Goal: Task Accomplishment & Management: Complete application form

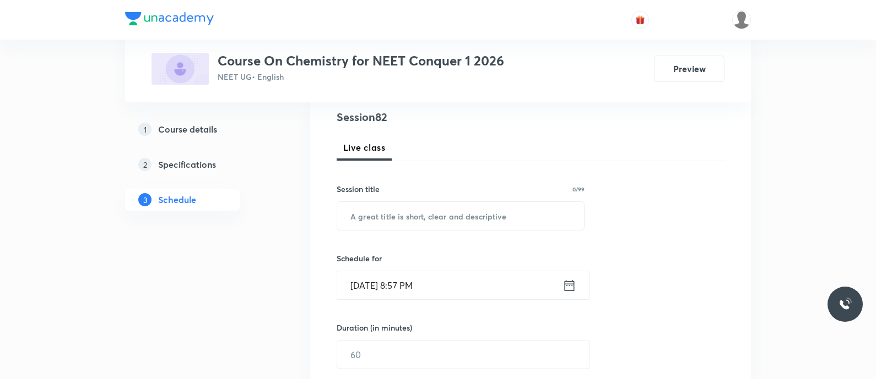
scroll to position [139, 0]
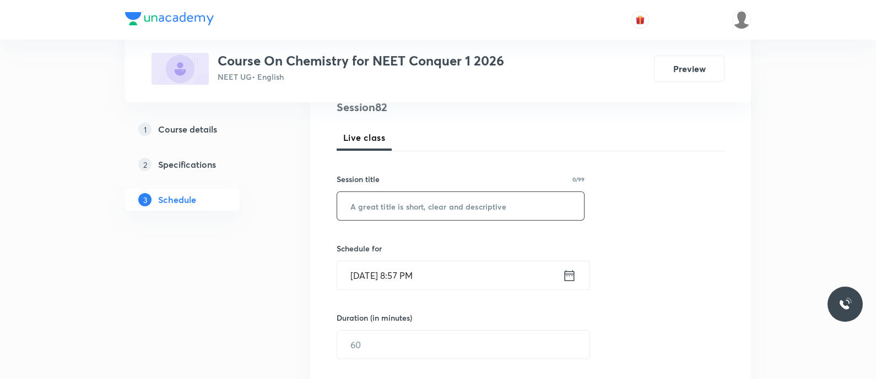
click at [369, 207] on input "text" at bounding box center [460, 206] width 247 height 28
paste input "ISOMERISM - MCQ"
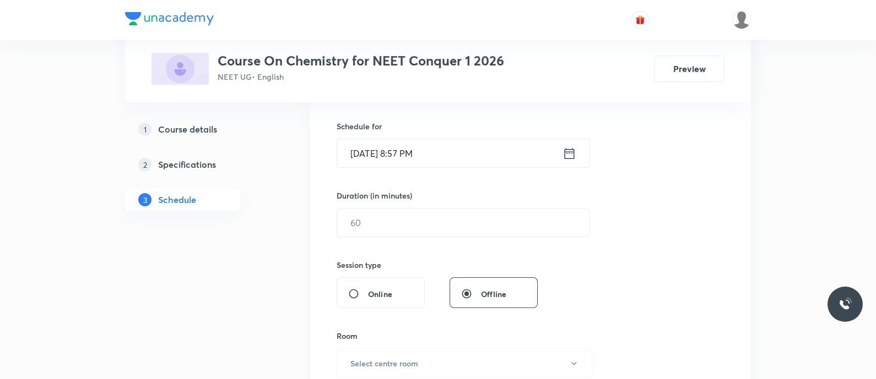
scroll to position [269, 0]
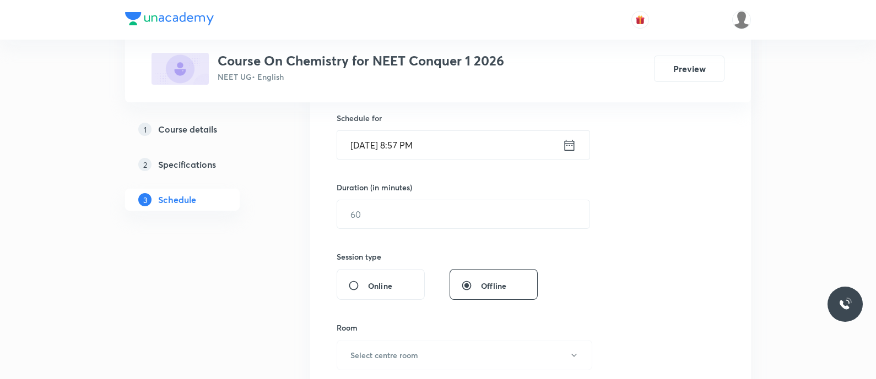
type input "ISOMERISM - MCQ"
click at [570, 145] on icon at bounding box center [569, 145] width 14 height 15
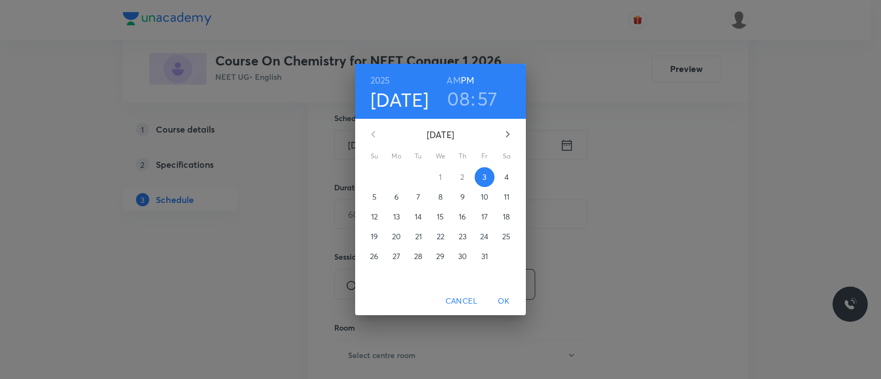
click at [507, 174] on p "4" at bounding box center [506, 177] width 4 height 11
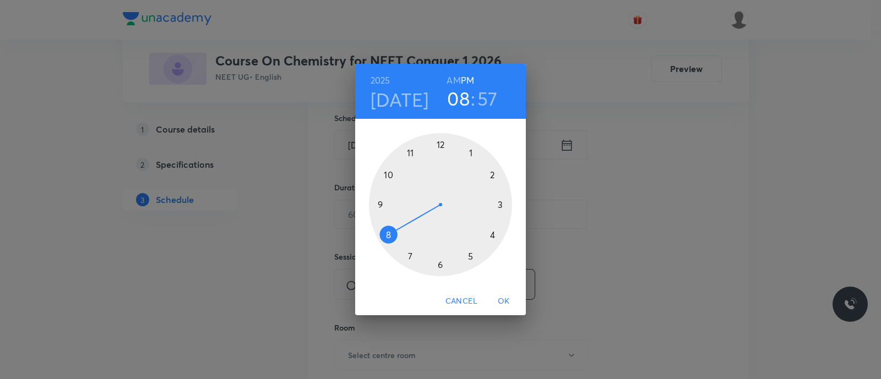
click at [388, 176] on div at bounding box center [440, 204] width 143 height 143
click at [452, 79] on h6 "AM" at bounding box center [454, 80] width 14 height 15
click at [441, 263] on div at bounding box center [440, 204] width 143 height 143
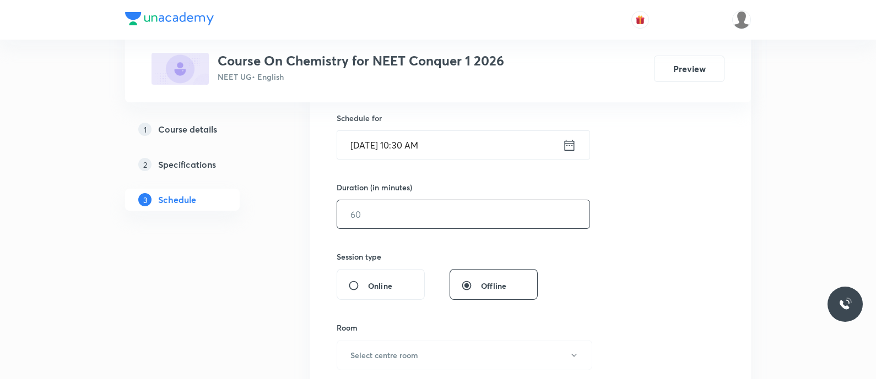
click at [405, 218] on input "text" at bounding box center [463, 214] width 252 height 28
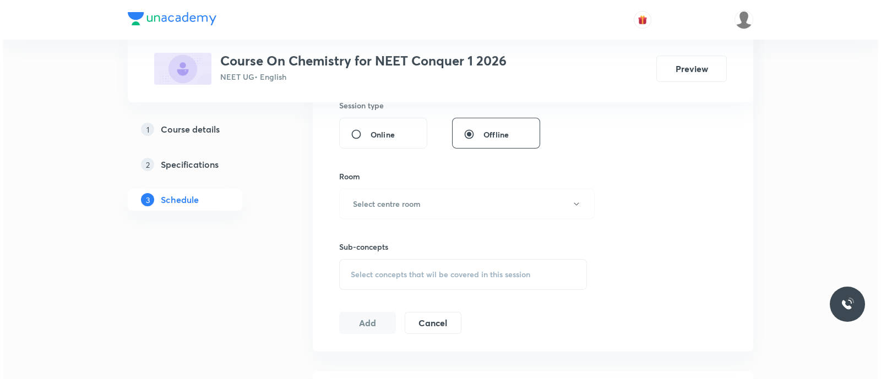
scroll to position [433, 0]
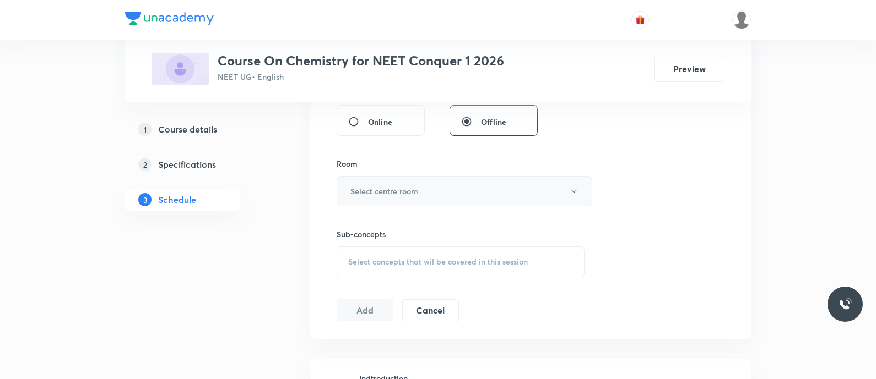
type input "90"
click at [396, 192] on h6 "Select centre room" at bounding box center [384, 192] width 68 height 12
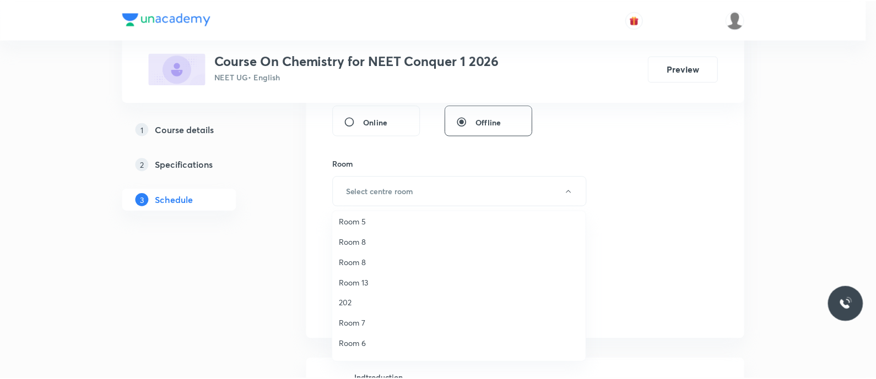
scroll to position [143, 0]
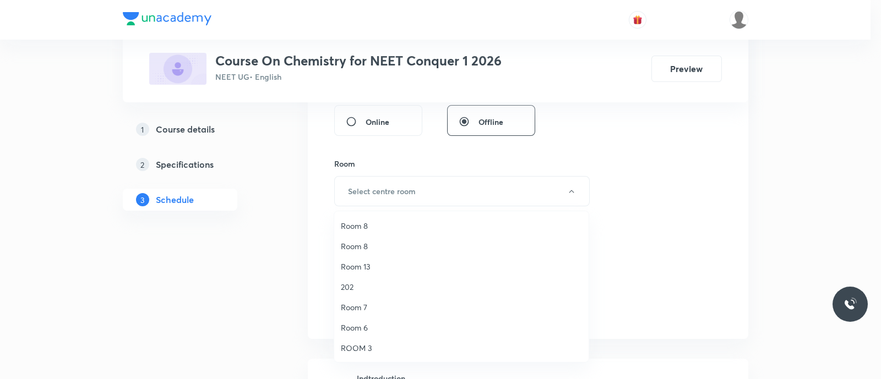
click at [368, 344] on span "ROOM 3" at bounding box center [461, 349] width 241 height 12
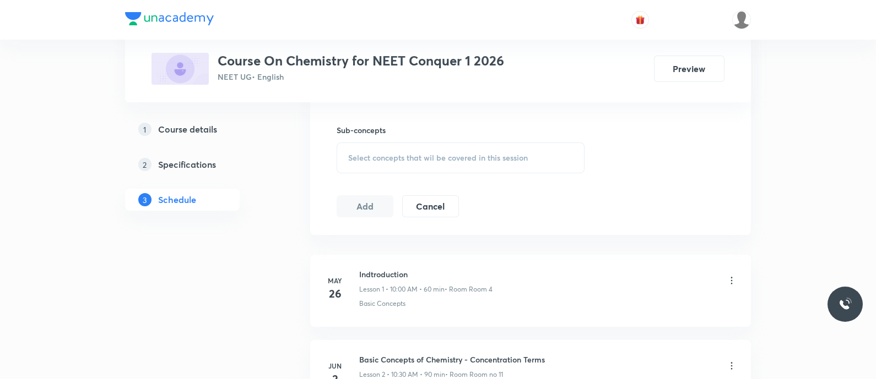
scroll to position [538, 0]
click at [379, 154] on span "Select concepts that wil be covered in this session" at bounding box center [438, 157] width 180 height 9
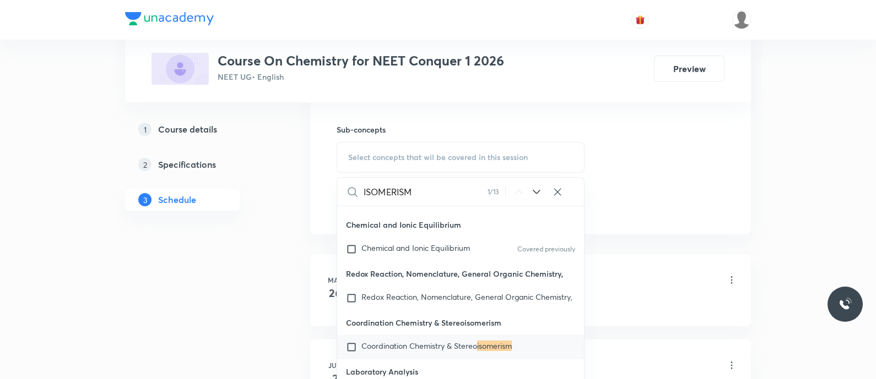
scroll to position [12233, 0]
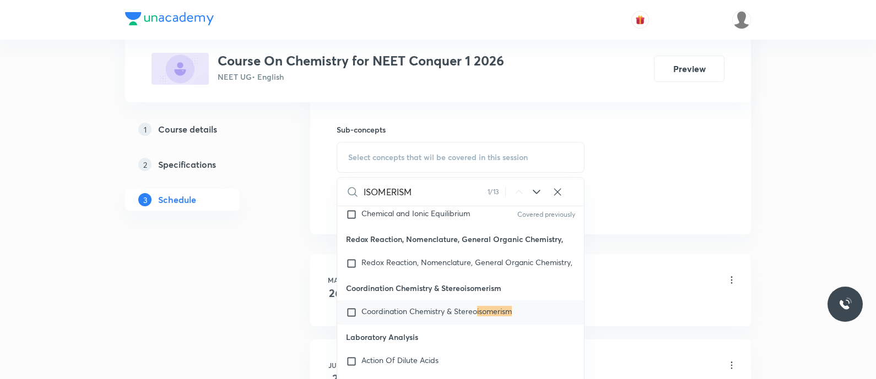
type input "ISOMERISM"
click at [540, 188] on icon at bounding box center [536, 192] width 13 height 13
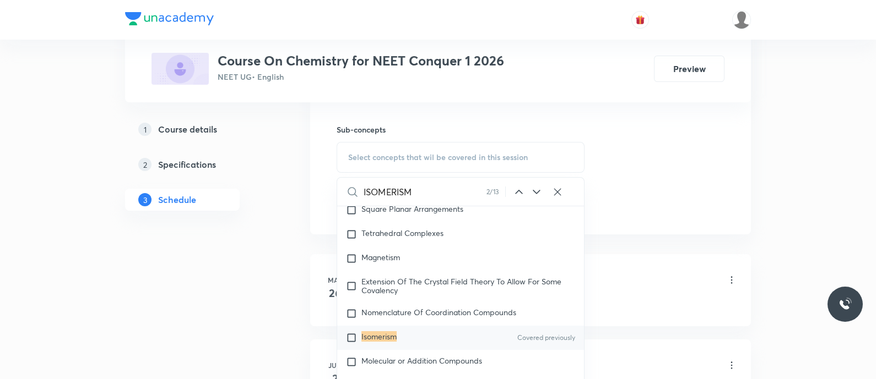
scroll to position [18283, 0]
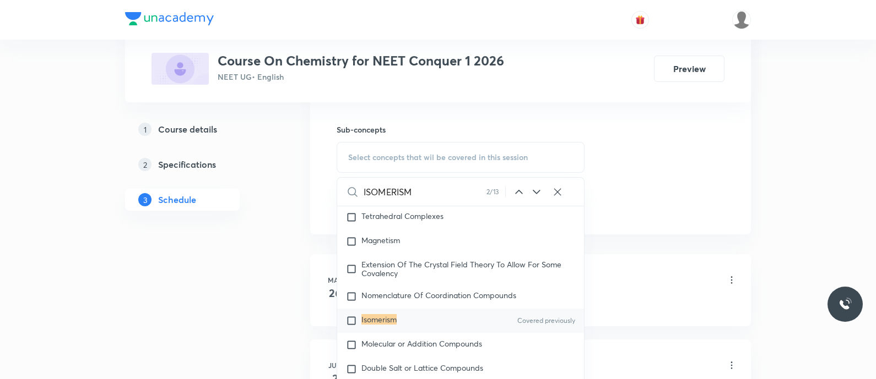
click at [374, 325] on mark "Isomerism" at bounding box center [378, 319] width 35 height 10
checkbox input "true"
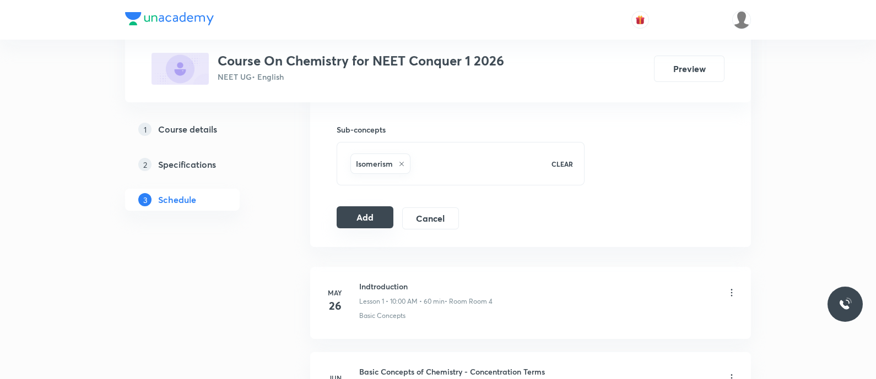
click at [364, 213] on button "Add" at bounding box center [364, 218] width 57 height 22
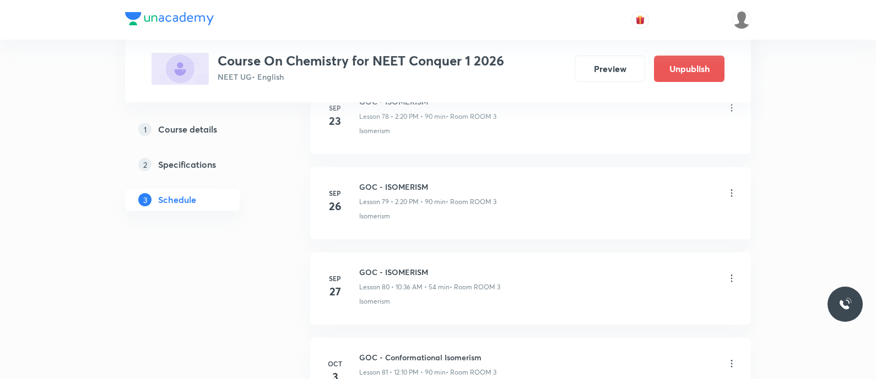
scroll to position [6979, 0]
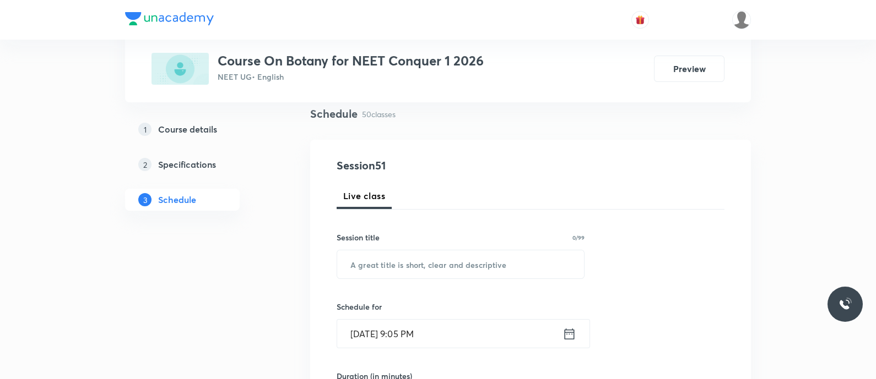
scroll to position [81, 0]
click at [431, 268] on input "text" at bounding box center [460, 264] width 247 height 28
paste input "Respiration in Plants - Introduction and Glycolysis"
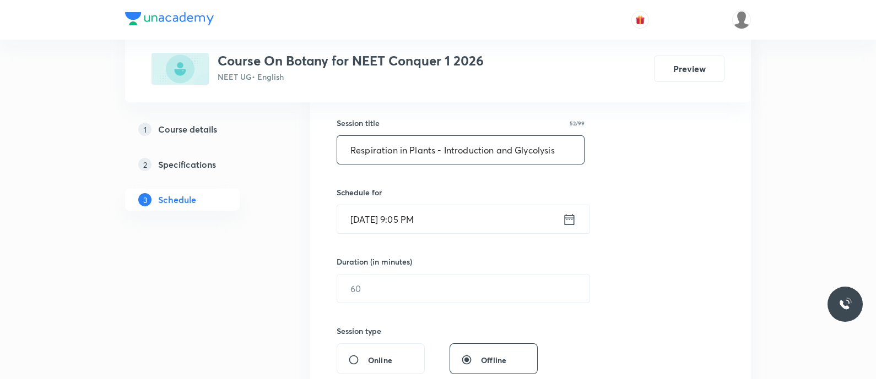
scroll to position [201, 0]
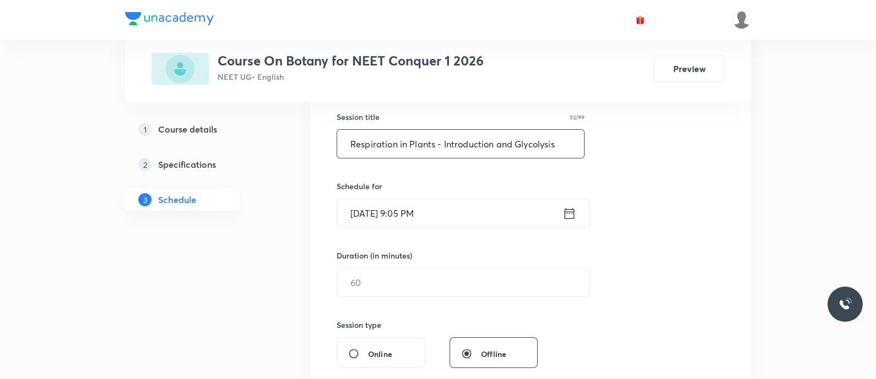
type input "Respiration in Plants - Introduction and Glycolysis"
click at [571, 216] on icon at bounding box center [569, 213] width 14 height 15
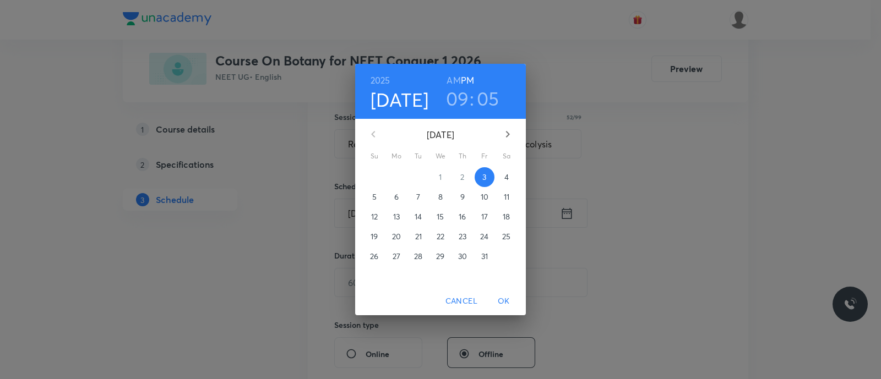
click at [504, 176] on p "4" at bounding box center [506, 177] width 4 height 11
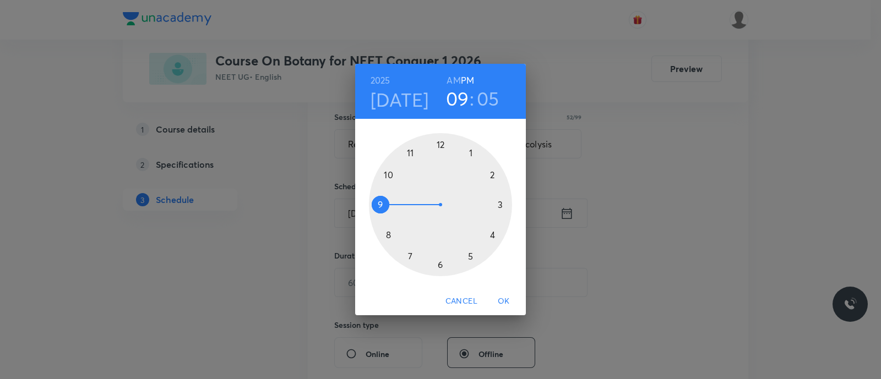
click at [442, 145] on div at bounding box center [440, 204] width 143 height 143
click at [492, 175] on div at bounding box center [440, 204] width 143 height 143
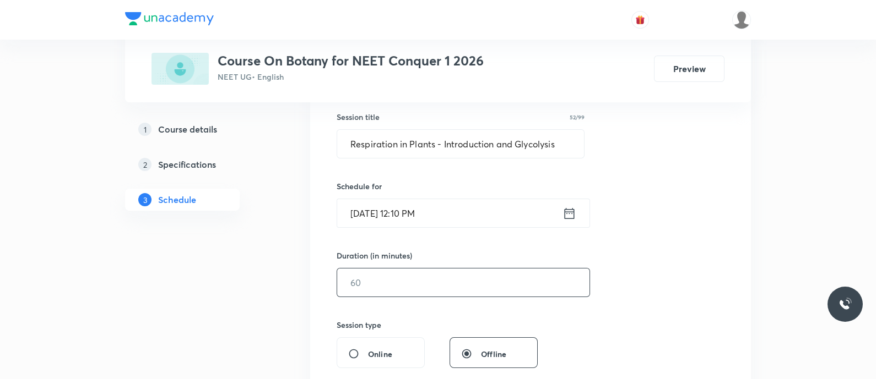
click at [408, 280] on input "text" at bounding box center [463, 283] width 252 height 28
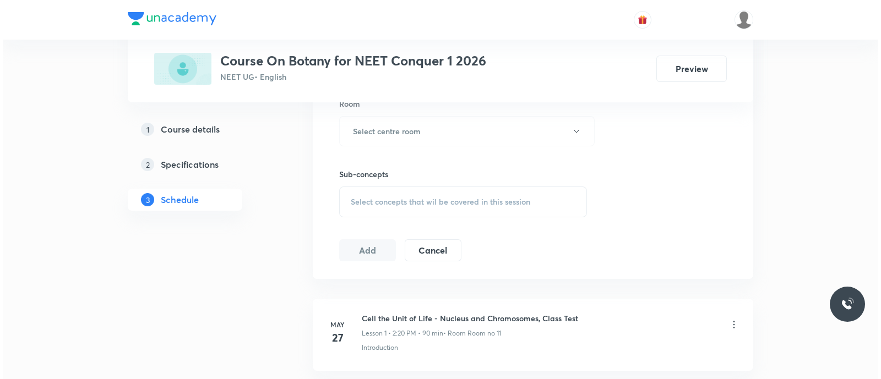
scroll to position [502, 0]
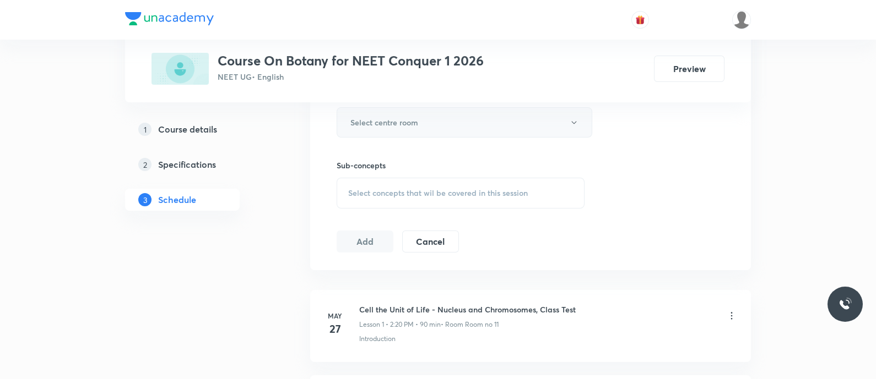
type input "90"
click at [370, 125] on h6 "Select centre room" at bounding box center [384, 123] width 68 height 12
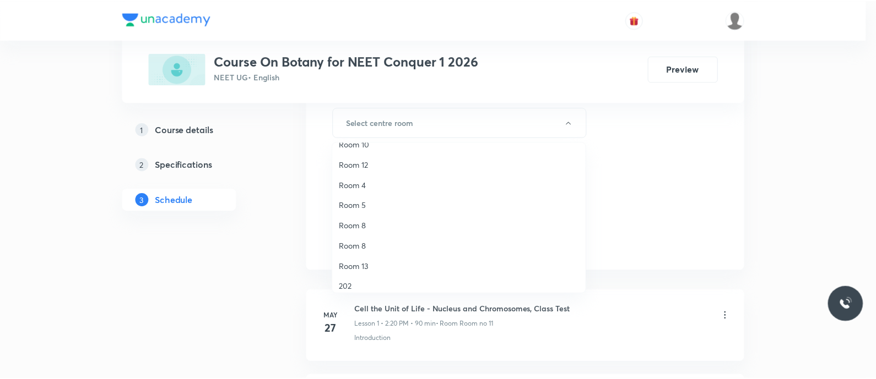
scroll to position [143, 0]
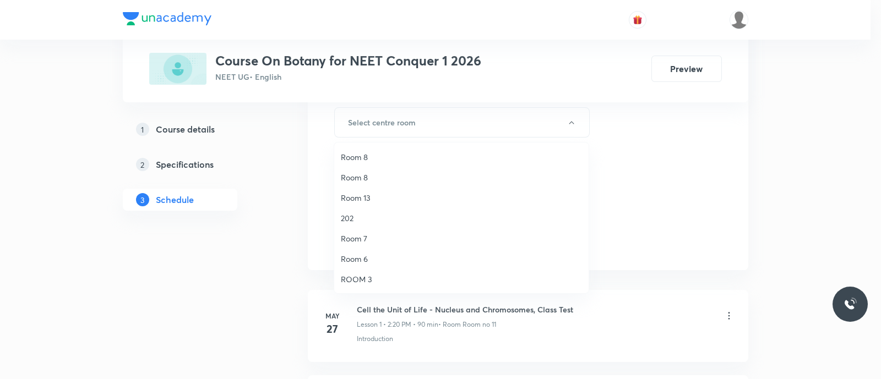
click at [367, 278] on span "ROOM 3" at bounding box center [461, 280] width 241 height 12
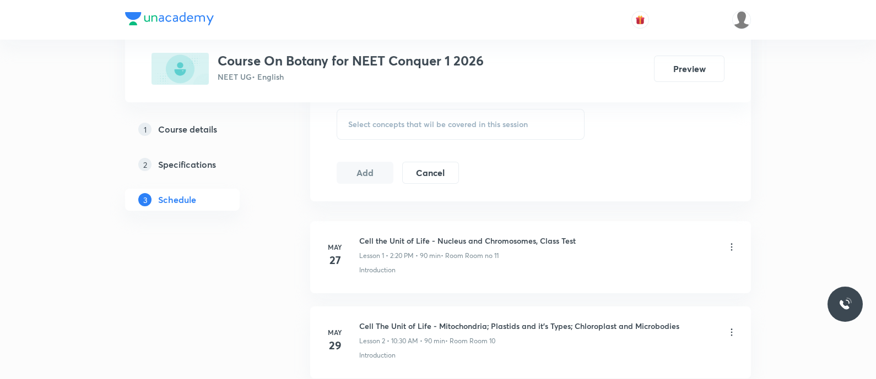
scroll to position [578, 0]
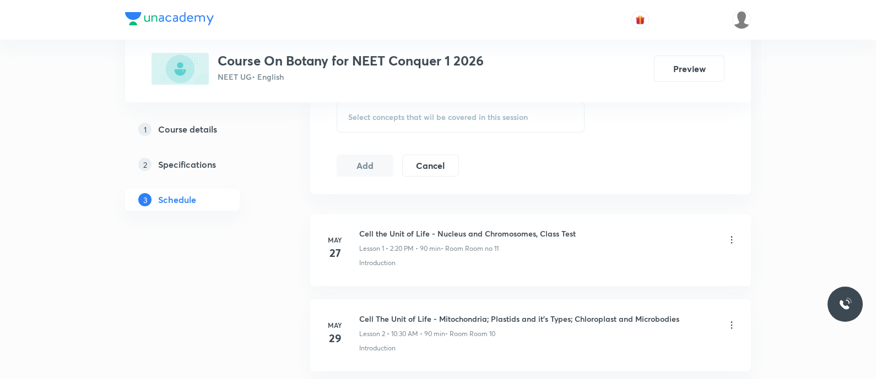
click at [360, 118] on span "Select concepts that wil be covered in this session" at bounding box center [438, 117] width 180 height 9
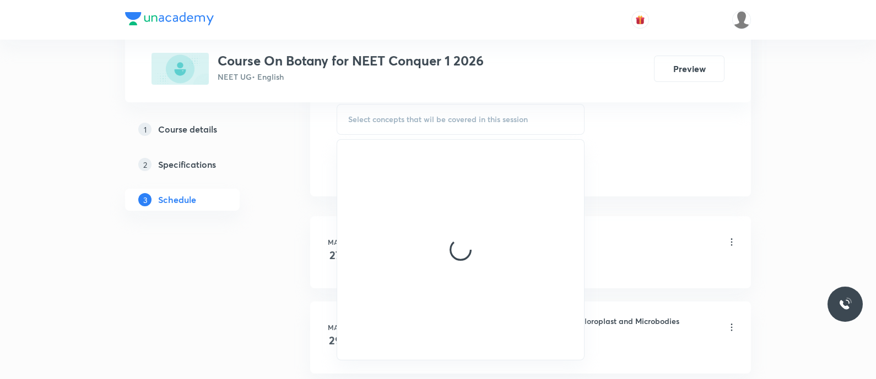
scroll to position [575, 0]
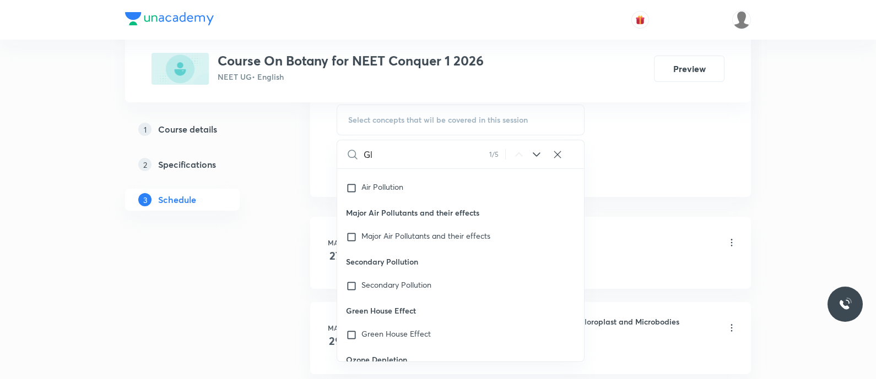
type input "G"
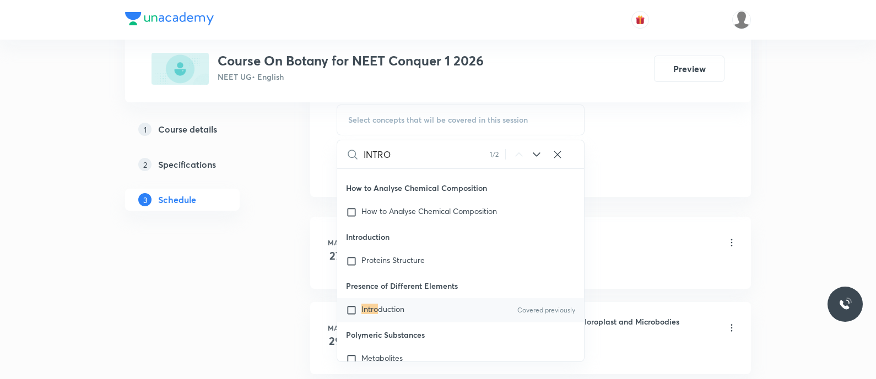
scroll to position [3575, 0]
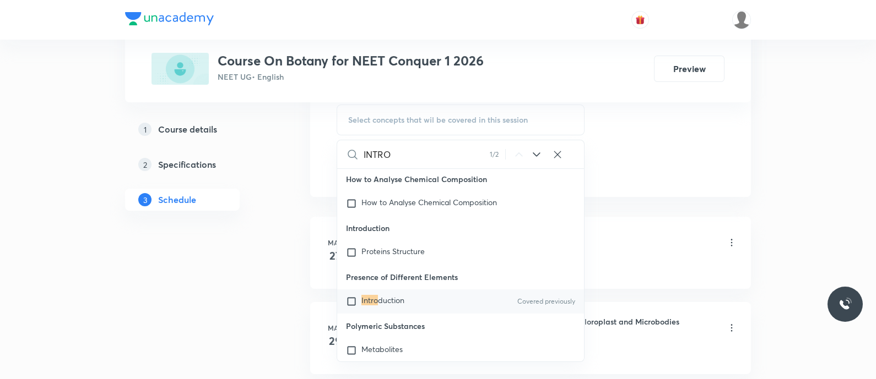
type input "INTRO"
click at [378, 307] on p "Intro duction" at bounding box center [382, 301] width 43 height 11
checkbox input "true"
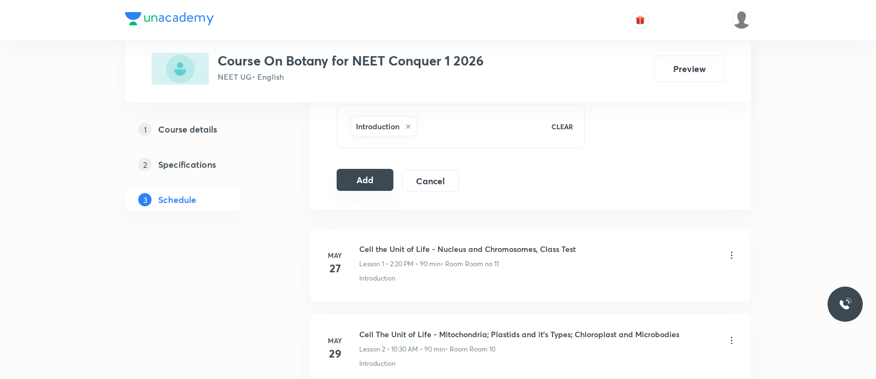
click at [361, 180] on button "Add" at bounding box center [364, 180] width 57 height 22
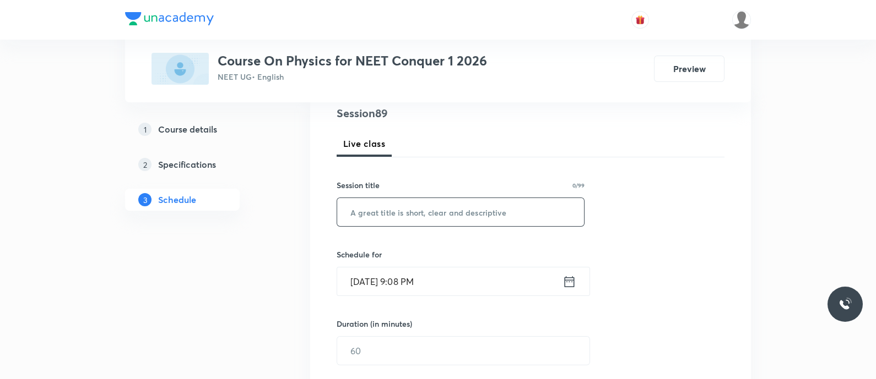
click at [387, 209] on input "text" at bounding box center [460, 212] width 247 height 28
paste input "Thermal properties of Matter - Expansions of solids"
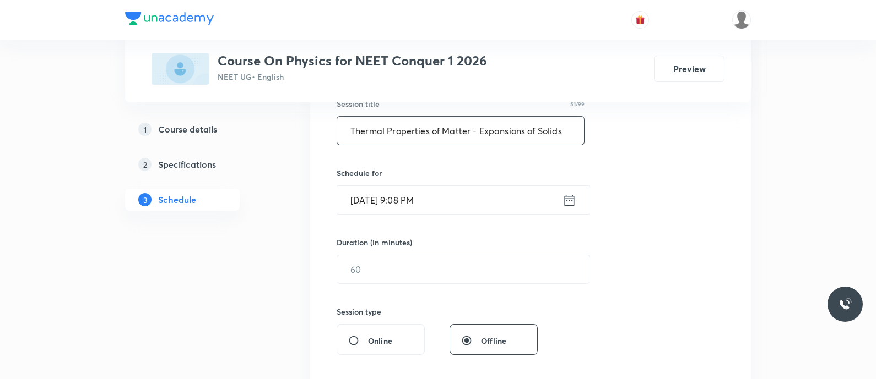
scroll to position [218, 0]
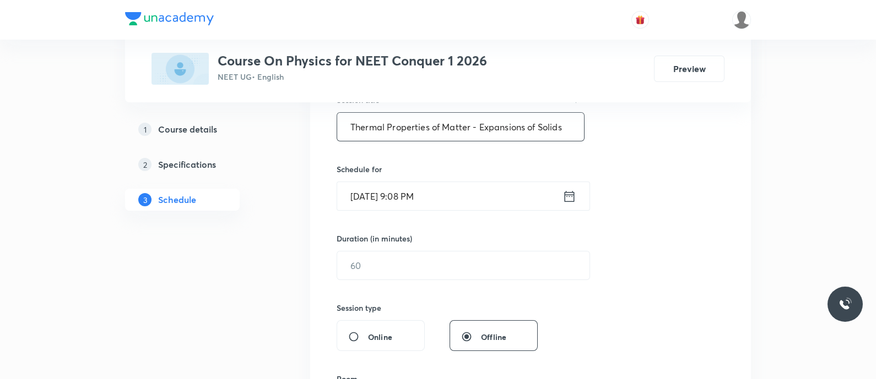
type input "Thermal Properties of Matter - Expansions of Solids"
click at [567, 198] on icon at bounding box center [569, 196] width 14 height 15
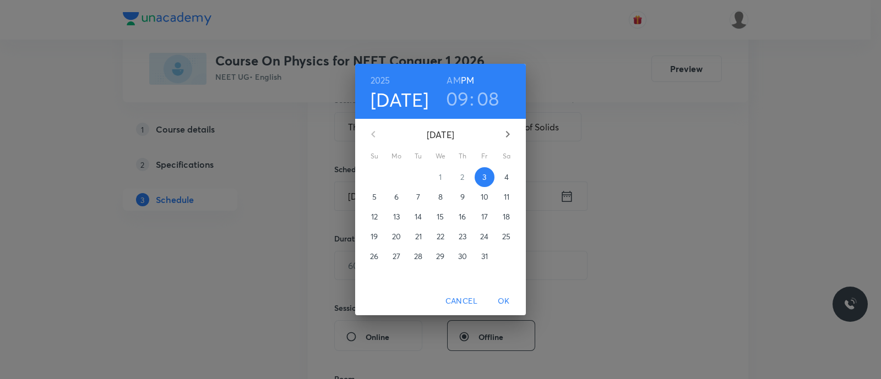
click at [502, 178] on span "4" at bounding box center [507, 177] width 20 height 11
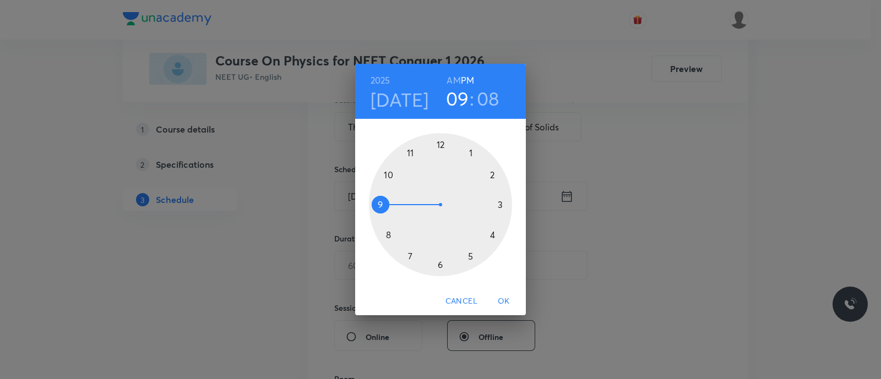
click at [492, 175] on div at bounding box center [440, 204] width 143 height 143
click at [490, 236] on div at bounding box center [440, 204] width 143 height 143
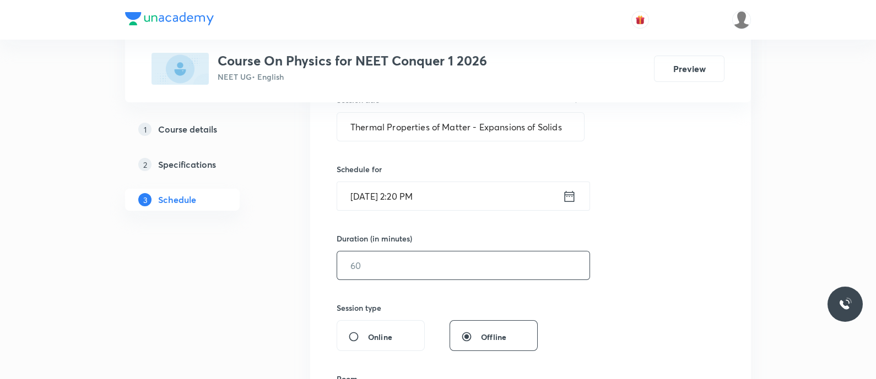
click at [450, 272] on input "text" at bounding box center [463, 266] width 252 height 28
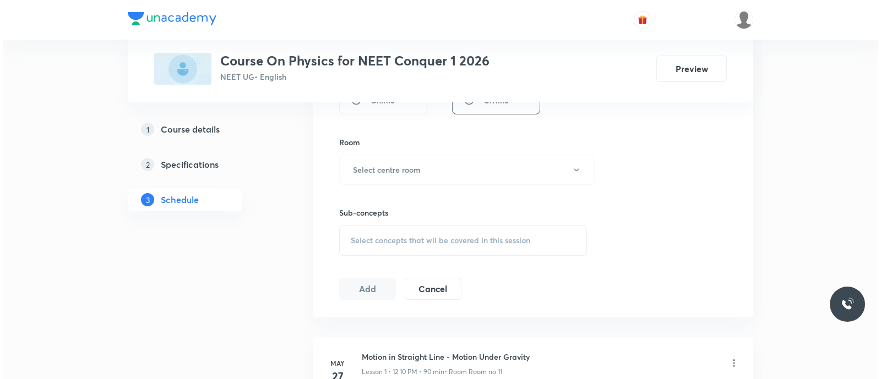
scroll to position [457, 0]
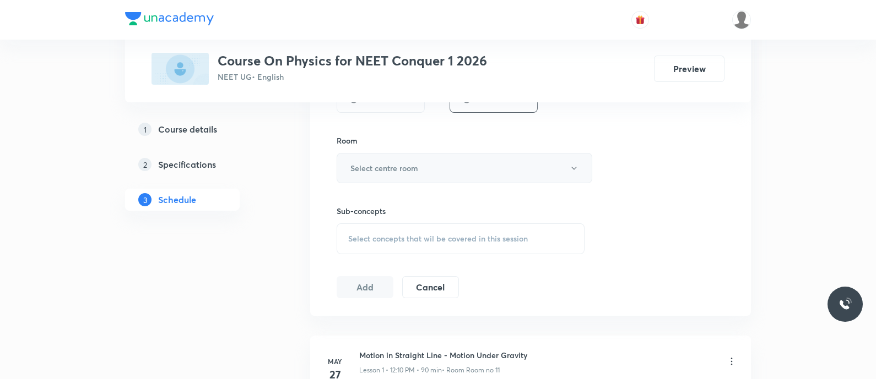
type input "90"
click at [409, 168] on h6 "Select centre room" at bounding box center [384, 168] width 68 height 12
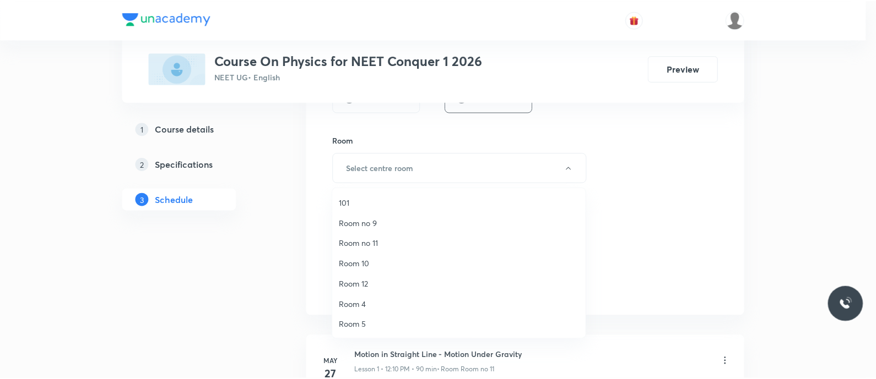
scroll to position [143, 0]
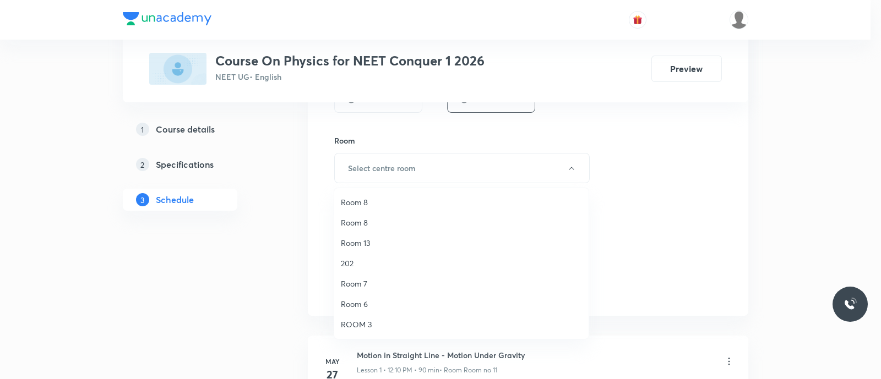
click at [354, 322] on span "ROOM 3" at bounding box center [461, 325] width 241 height 12
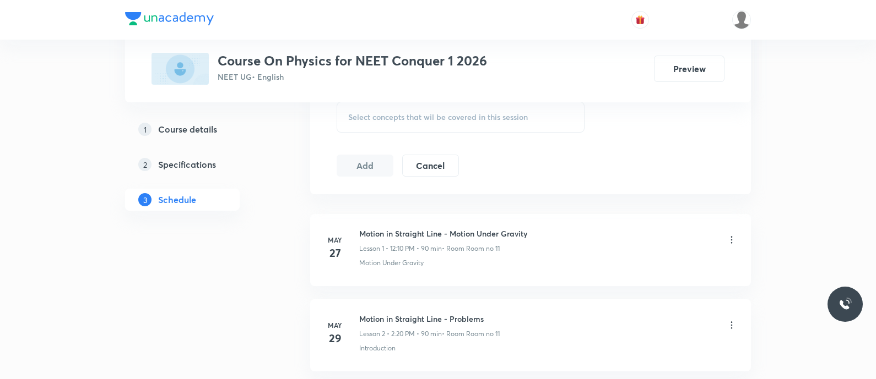
scroll to position [579, 0]
click at [358, 122] on div "Select concepts that wil be covered in this session" at bounding box center [460, 116] width 248 height 31
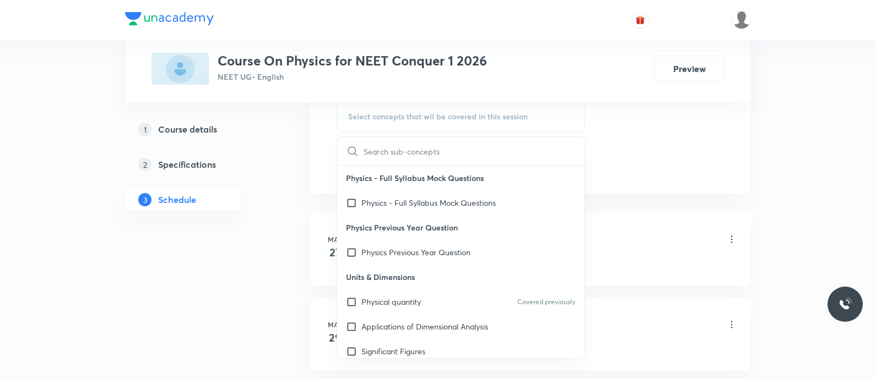
type input "Thermal properties of Matter - Expansions of solids"
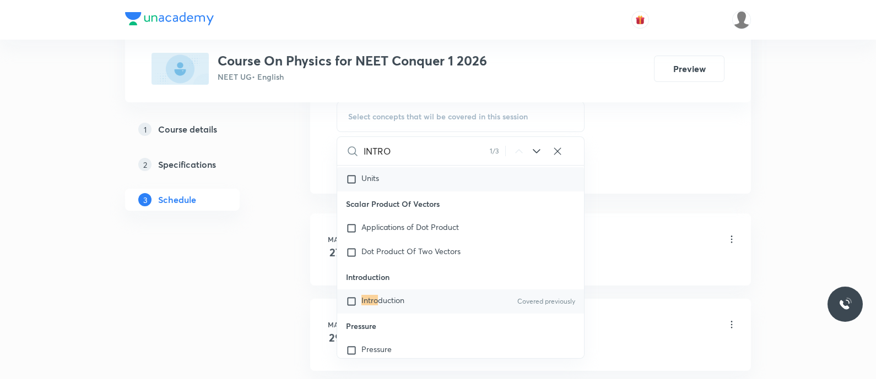
scroll to position [18571, 0]
type input "INTRO"
click at [378, 304] on span "duction" at bounding box center [391, 299] width 26 height 10
checkbox input "true"
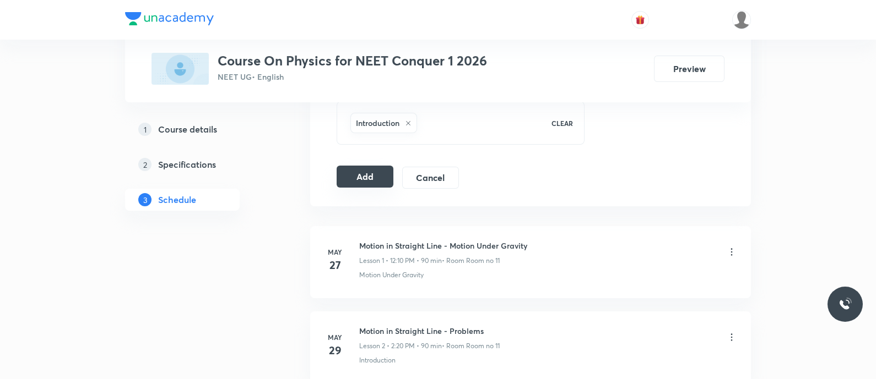
click at [365, 172] on button "Add" at bounding box center [364, 177] width 57 height 22
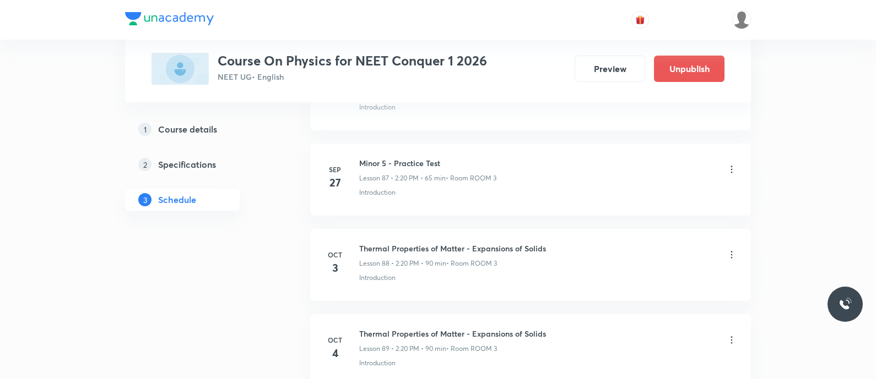
scroll to position [7576, 0]
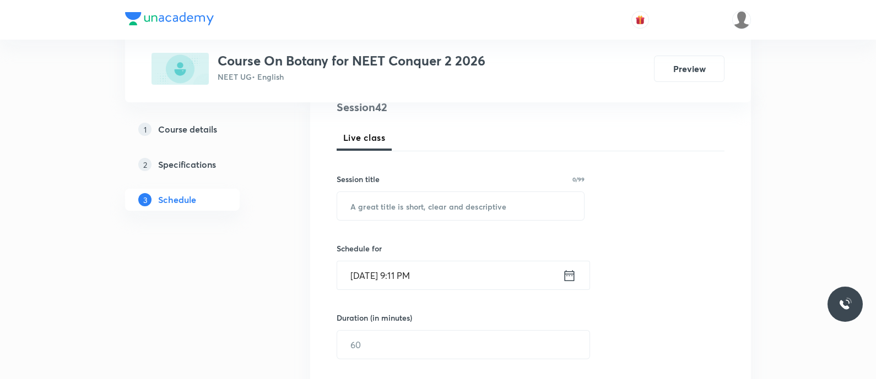
scroll to position [152, 0]
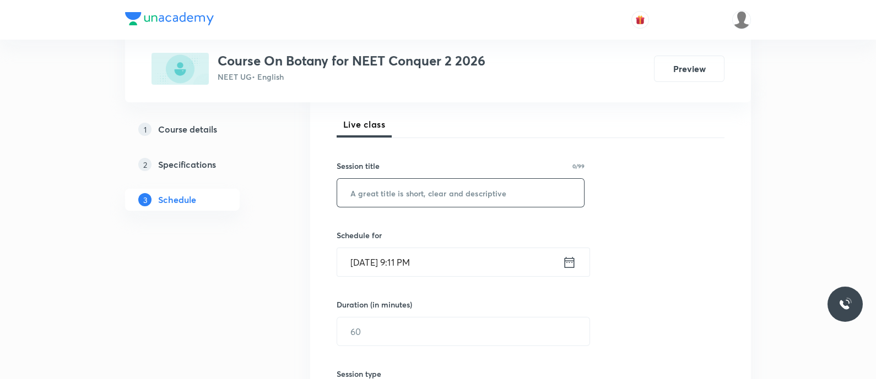
click at [378, 187] on input "text" at bounding box center [460, 193] width 247 height 28
paste input "D9E8ZSBN"
type input "D9E8ZSBN"
paste input "Respiration in Plants - Introduction and Glycolysis"
type input "Respiration in Plants - Introduction and Glycolysis"
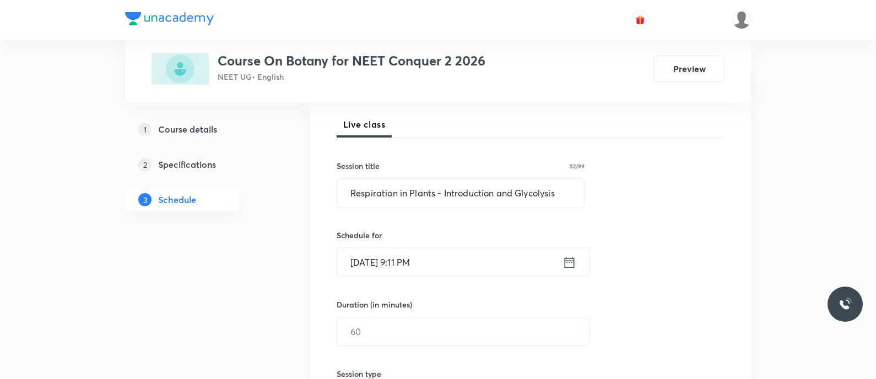
click at [567, 260] on icon at bounding box center [569, 262] width 10 height 11
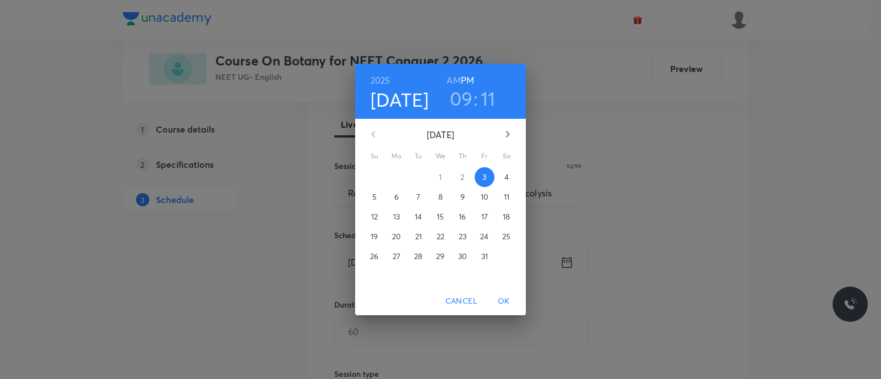
click at [506, 179] on p "4" at bounding box center [506, 177] width 4 height 11
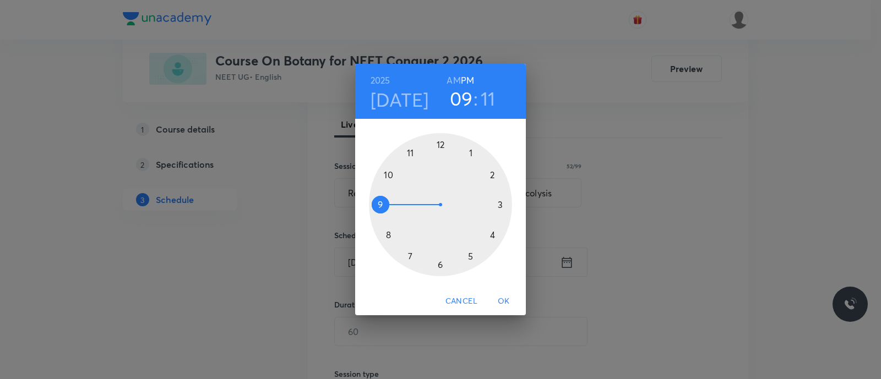
click at [385, 172] on div at bounding box center [440, 204] width 143 height 143
click at [452, 77] on h6 "AM" at bounding box center [454, 80] width 14 height 15
click at [441, 264] on div at bounding box center [440, 204] width 143 height 143
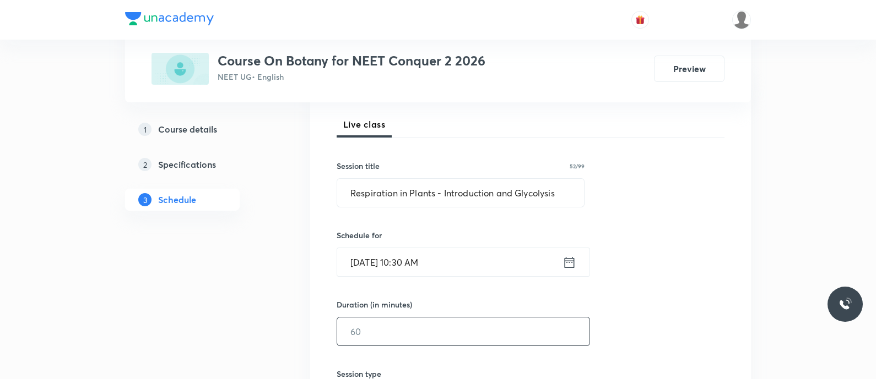
click at [408, 333] on input "text" at bounding box center [463, 332] width 252 height 28
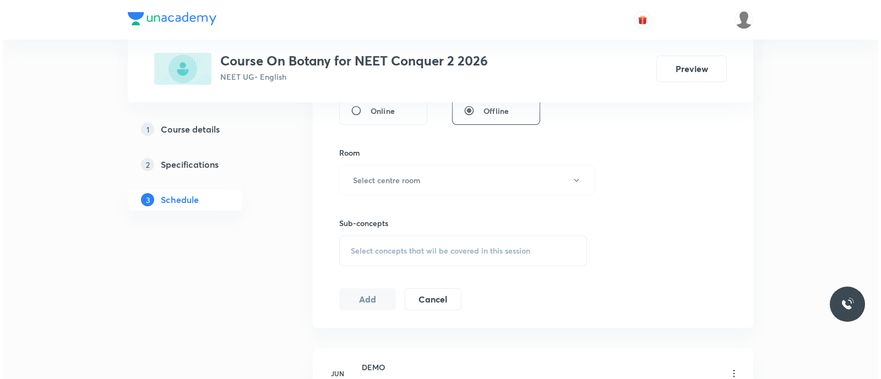
scroll to position [451, 0]
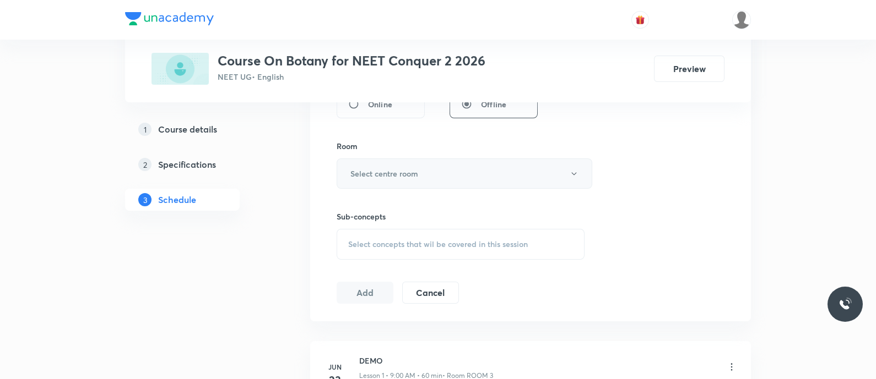
type input "90"
click at [470, 176] on button "Select centre room" at bounding box center [464, 174] width 256 height 30
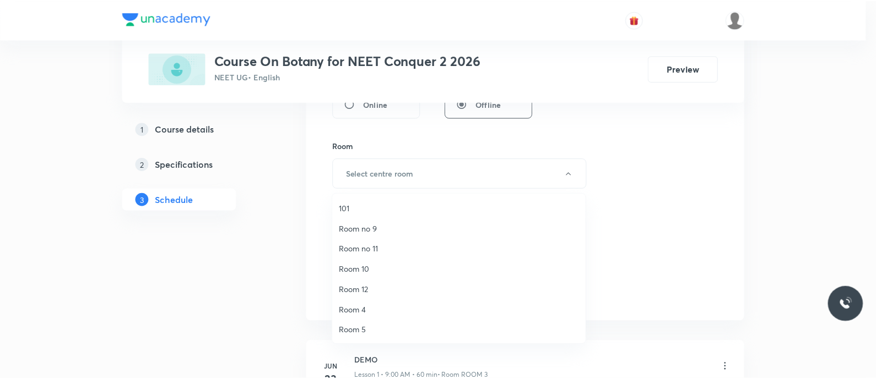
scroll to position [143, 0]
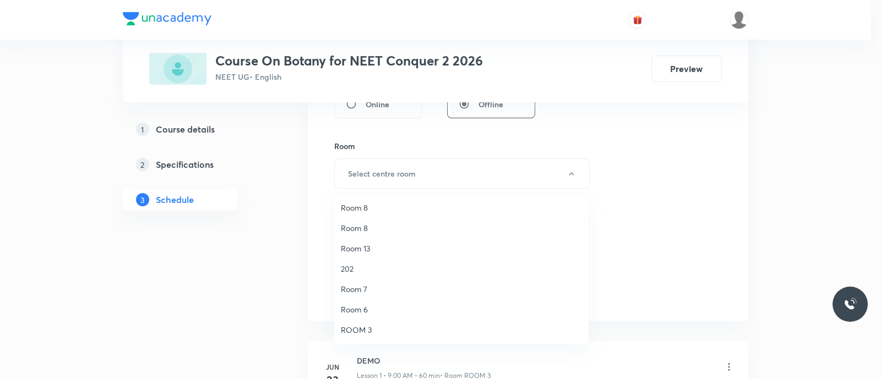
click at [371, 287] on span "Room 7" at bounding box center [461, 290] width 241 height 12
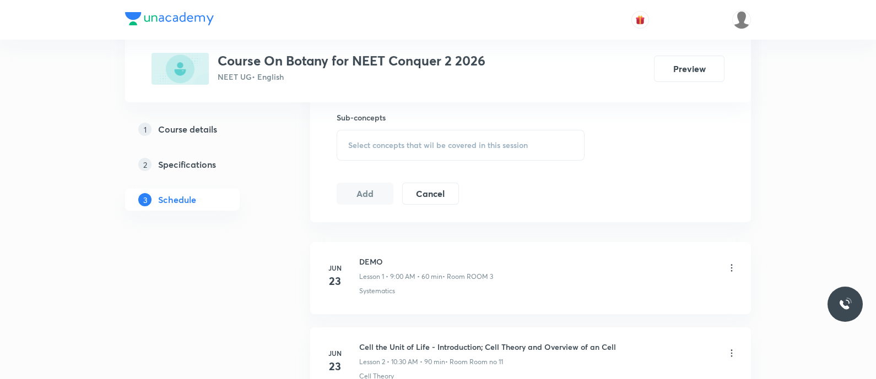
scroll to position [558, 0]
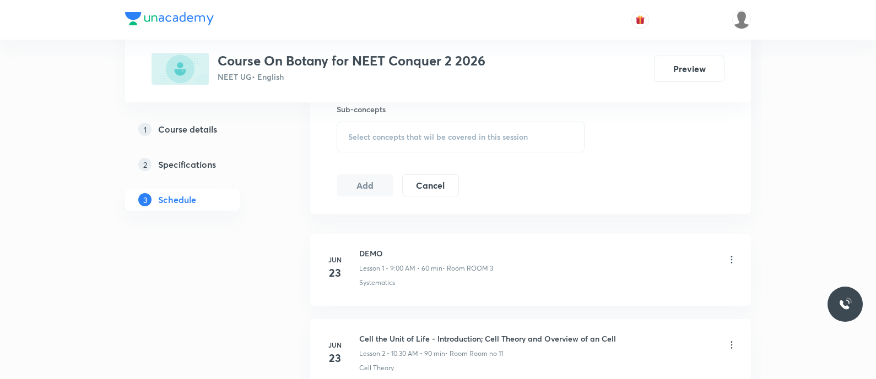
click at [374, 138] on span "Select concepts that wil be covered in this session" at bounding box center [438, 137] width 180 height 9
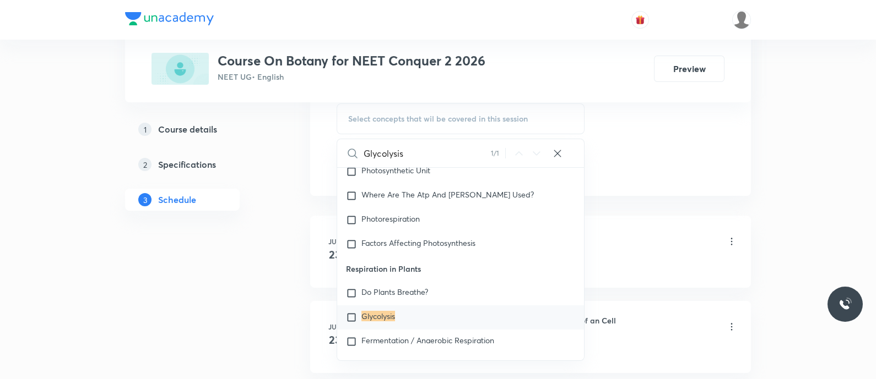
scroll to position [3576, 0]
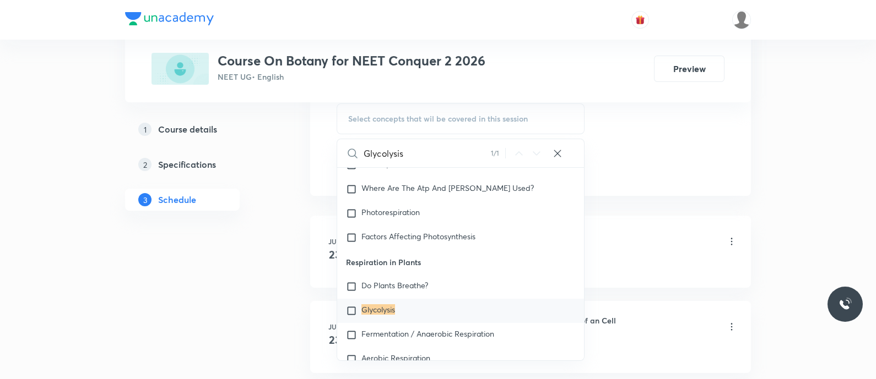
type input "Glycolysis"
click at [372, 305] on mark "Glycolysis" at bounding box center [378, 310] width 34 height 10
checkbox input "true"
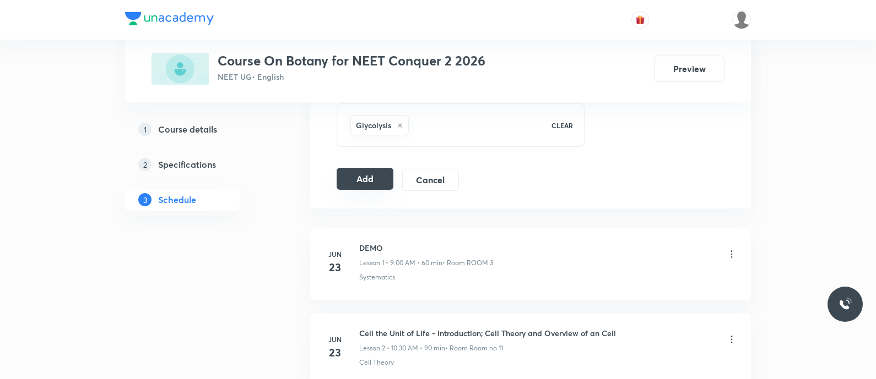
click at [359, 178] on button "Add" at bounding box center [364, 179] width 57 height 22
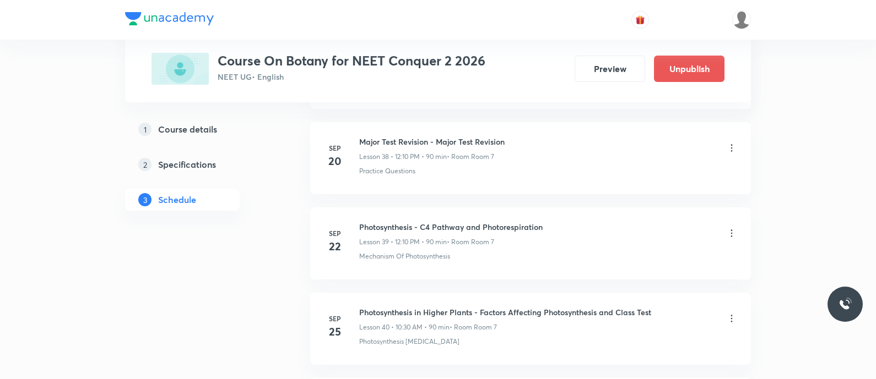
scroll to position [3574, 0]
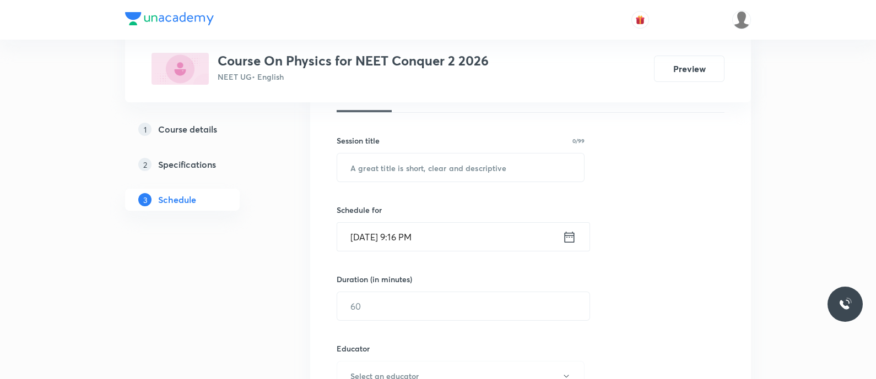
scroll to position [177, 0]
click at [387, 172] on input "text" at bounding box center [460, 168] width 247 height 28
paste input "Thermal properties of Matter - Expansions of solids"
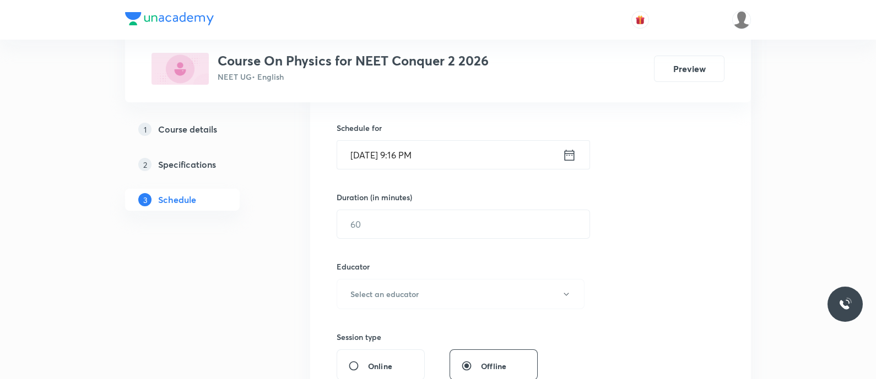
scroll to position [260, 0]
type input "Thermal Properties of Matter - Expansions of Solids"
click at [571, 155] on icon at bounding box center [569, 154] width 14 height 15
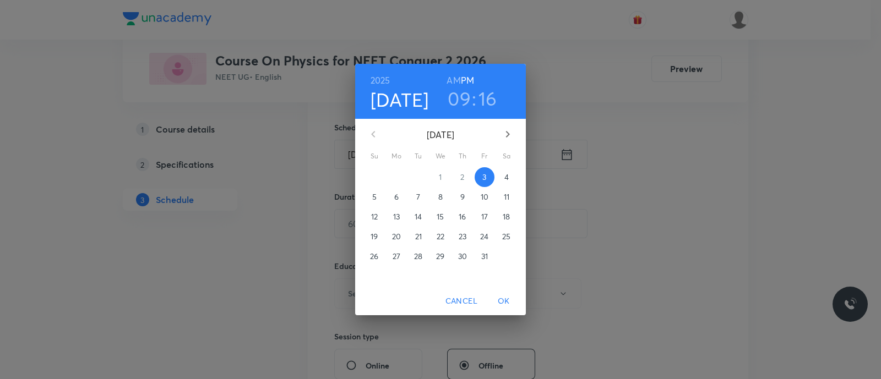
click at [502, 175] on span "4" at bounding box center [507, 177] width 20 height 11
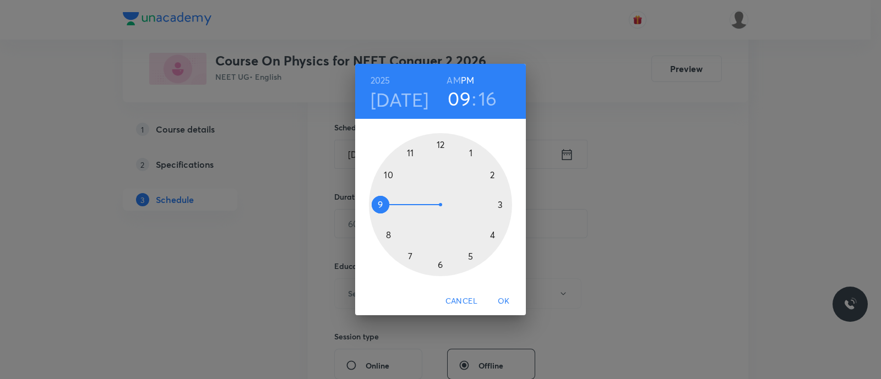
click at [437, 146] on div at bounding box center [440, 204] width 143 height 143
click at [495, 176] on div at bounding box center [440, 204] width 143 height 143
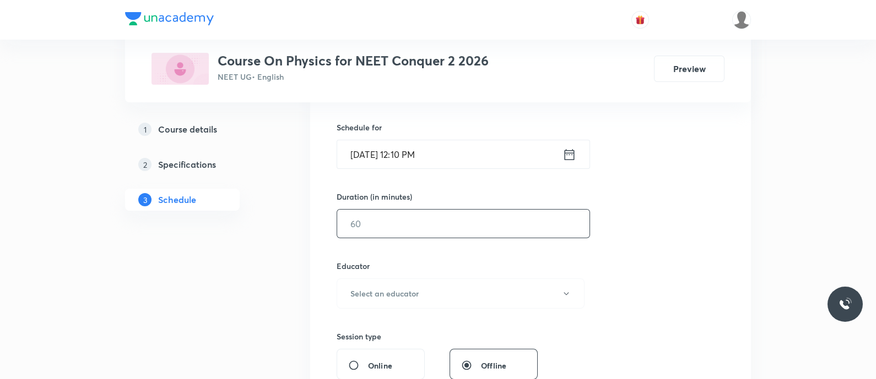
click at [470, 219] on input "text" at bounding box center [463, 224] width 252 height 28
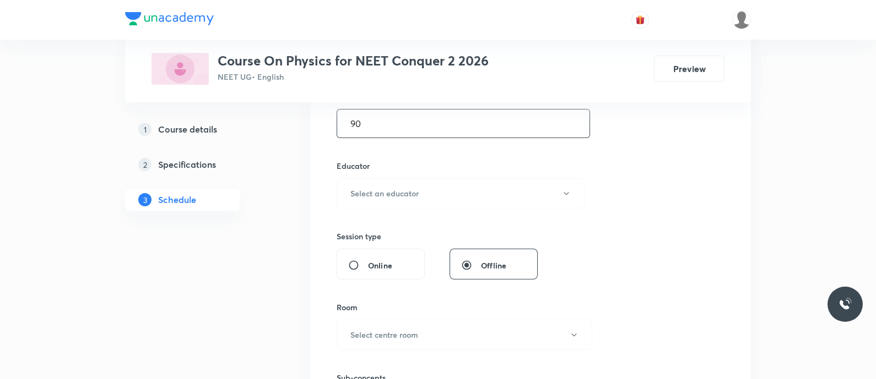
scroll to position [367, 0]
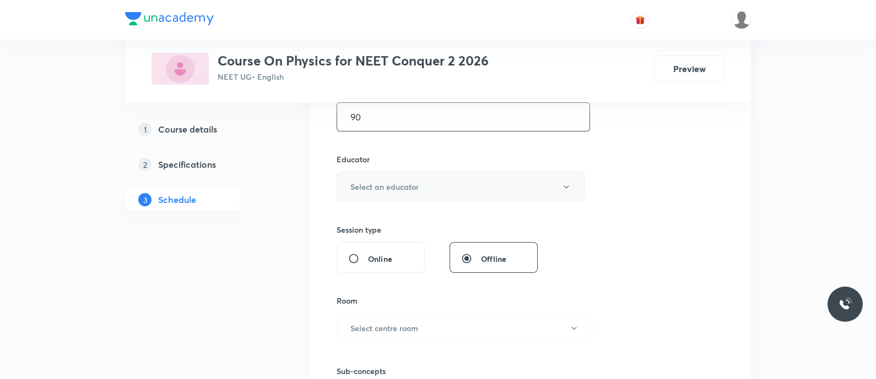
type input "90"
click at [430, 191] on button "Select an educator" at bounding box center [460, 187] width 248 height 30
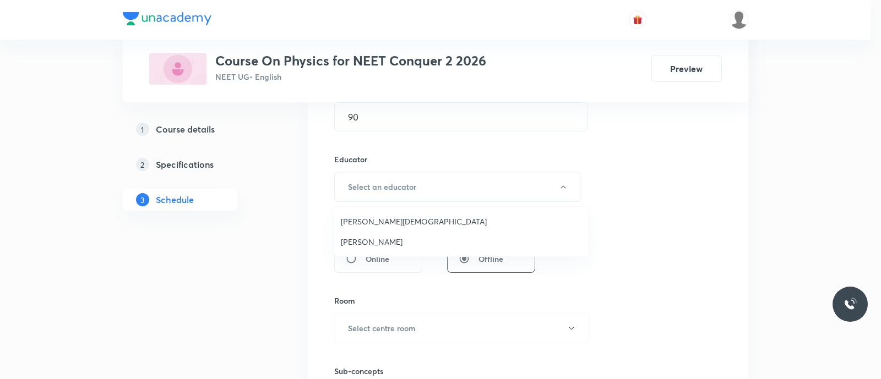
click at [402, 240] on span "Pradeep Kumar Guthi" at bounding box center [461, 242] width 241 height 12
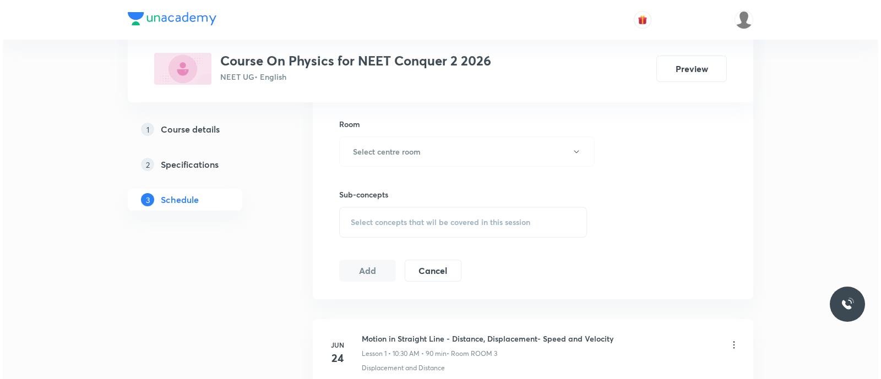
scroll to position [545, 0]
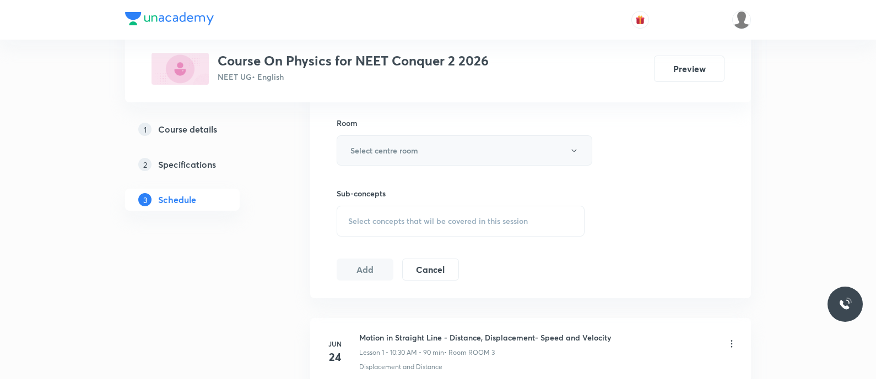
click at [375, 145] on h6 "Select centre room" at bounding box center [384, 151] width 68 height 12
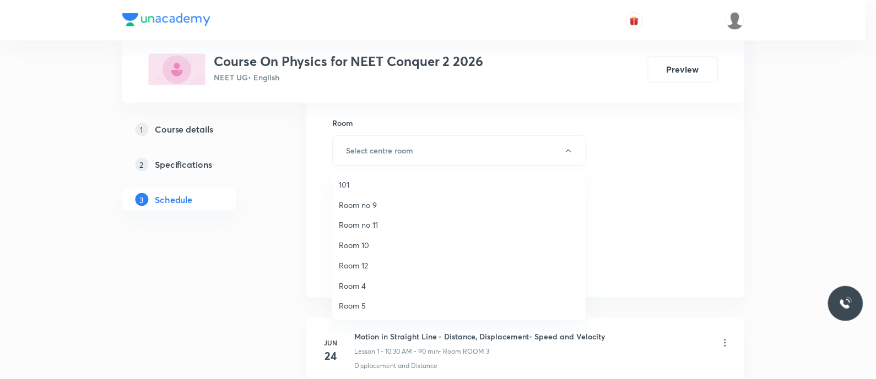
scroll to position [143, 0]
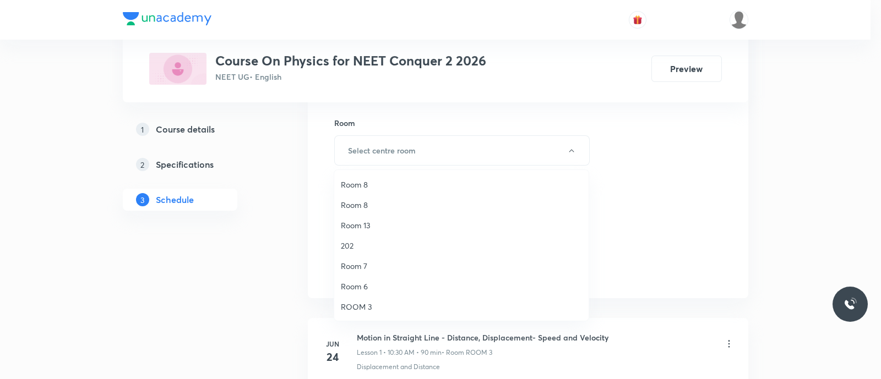
click at [365, 263] on span "Room 7" at bounding box center [461, 266] width 241 height 12
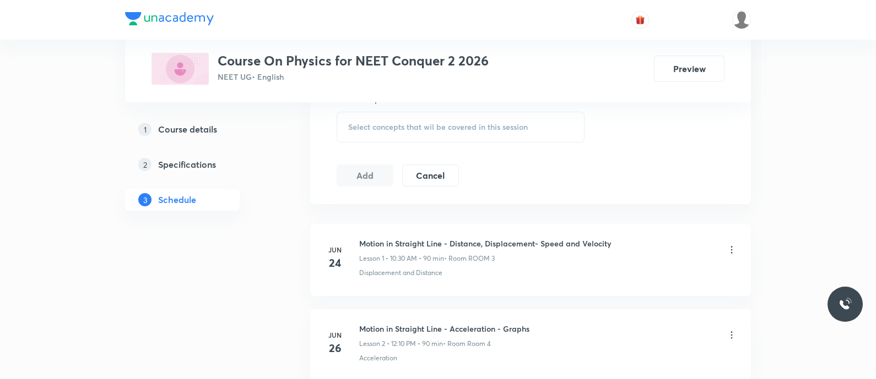
scroll to position [641, 0]
click at [357, 115] on div "Select concepts that wil be covered in this session" at bounding box center [460, 125] width 248 height 31
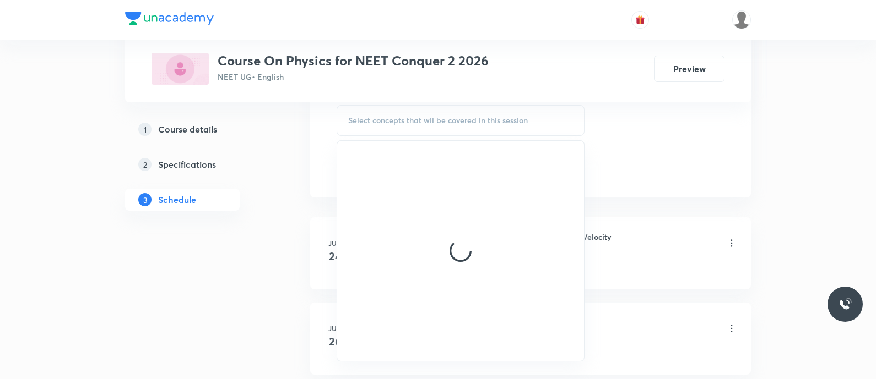
scroll to position [647, 0]
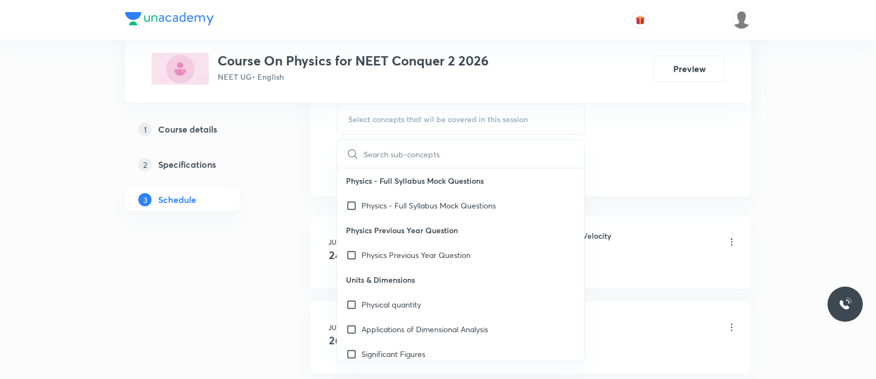
type input "Thermal properties of Matter - Expansions of solids"
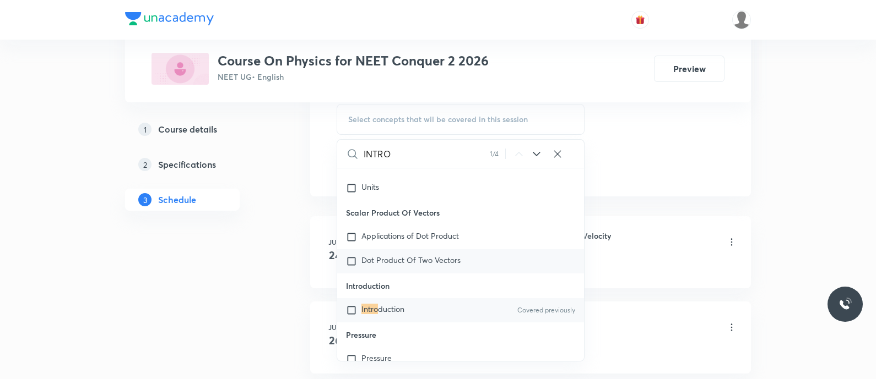
scroll to position [18571, 0]
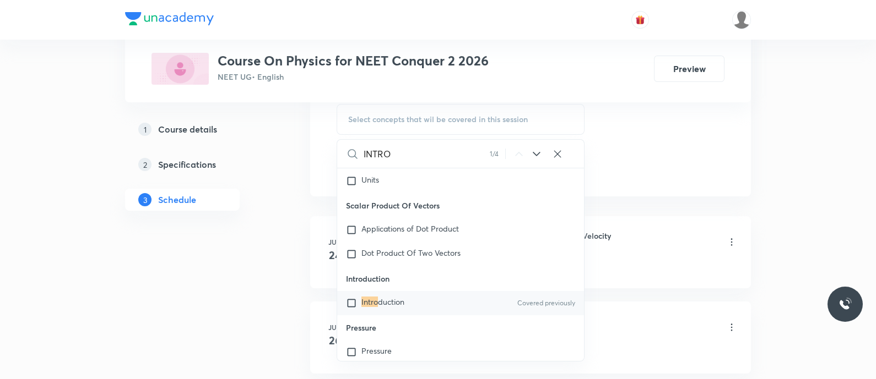
type input "INTRO"
click at [372, 303] on mark "Intro" at bounding box center [369, 302] width 17 height 10
checkbox input "true"
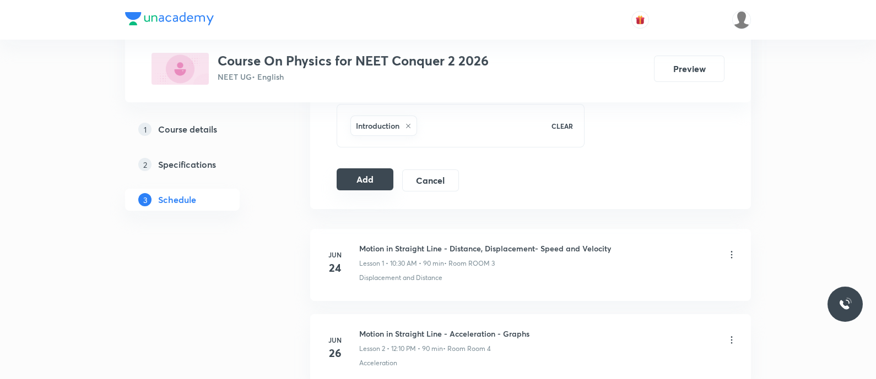
click at [367, 174] on button "Add" at bounding box center [364, 180] width 57 height 22
click at [367, 175] on button "Add" at bounding box center [364, 181] width 57 height 22
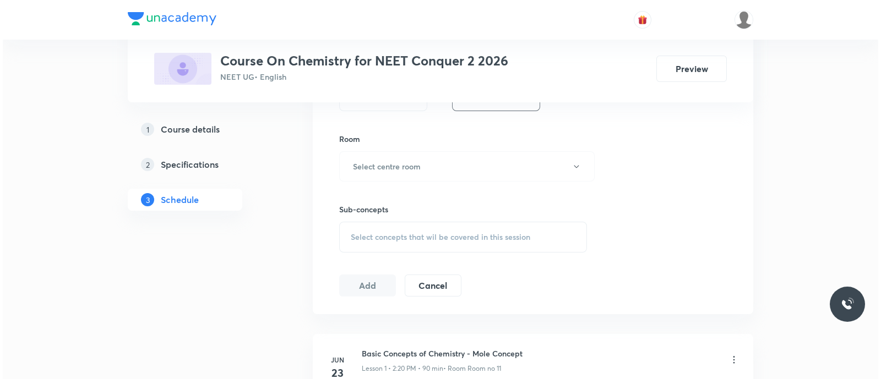
scroll to position [466, 0]
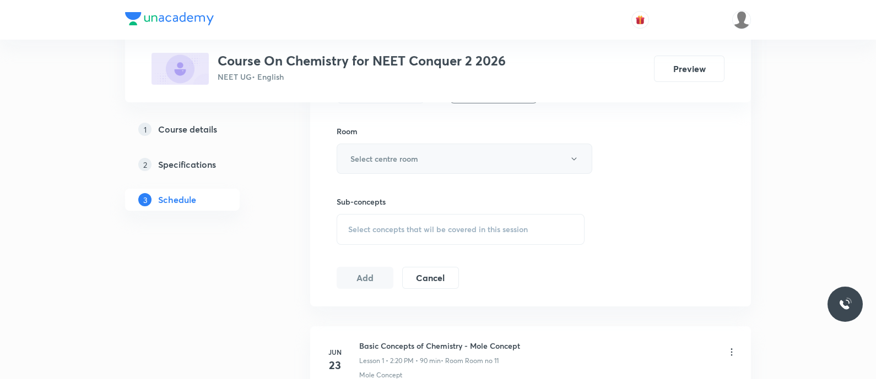
type input "90"
click at [388, 159] on h6 "Select centre room" at bounding box center [384, 159] width 68 height 12
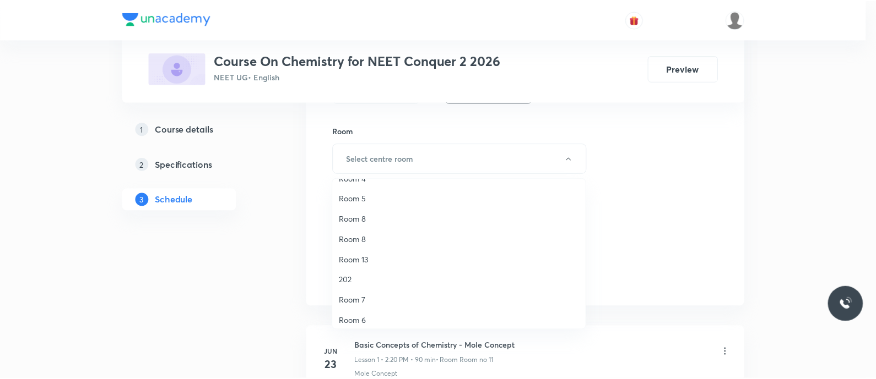
scroll to position [143, 0]
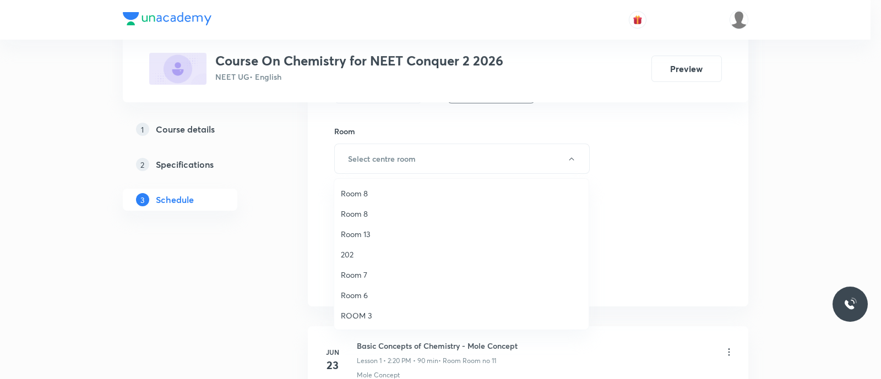
click at [366, 271] on span "Room 7" at bounding box center [461, 275] width 241 height 12
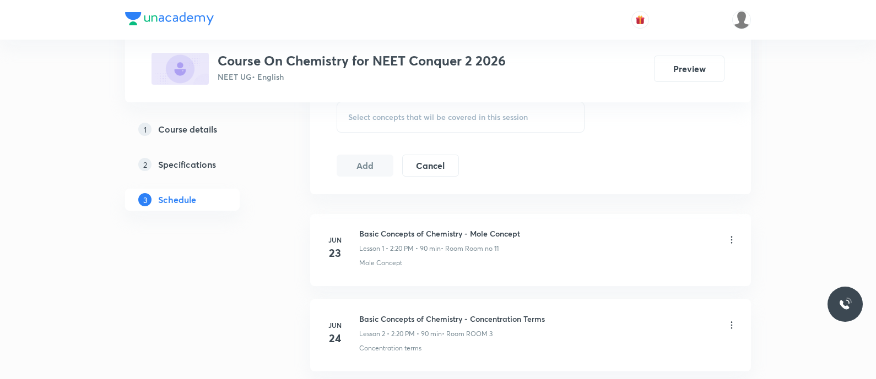
scroll to position [575, 0]
click at [370, 116] on span "Select concepts that wil be covered in this session" at bounding box center [438, 120] width 180 height 9
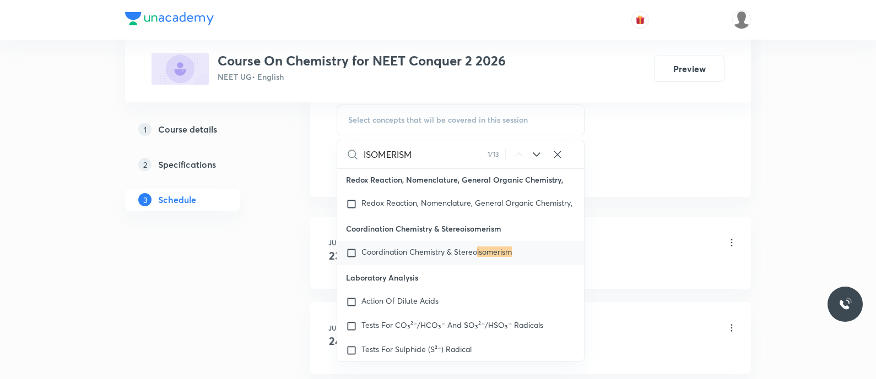
type input "ISOMERISM"
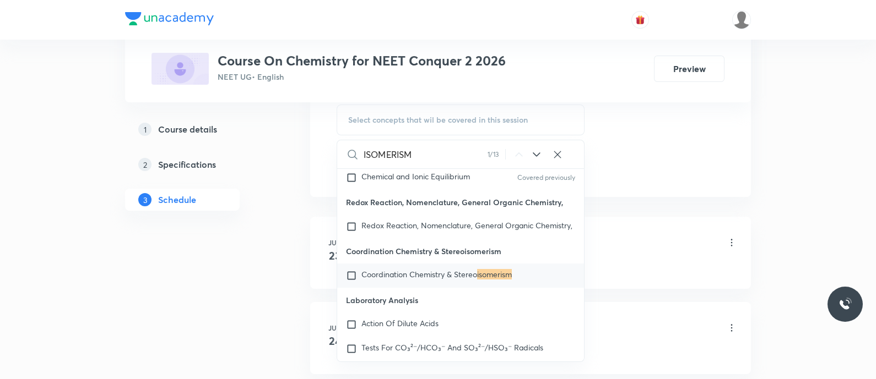
click at [536, 151] on icon at bounding box center [536, 154] width 13 height 13
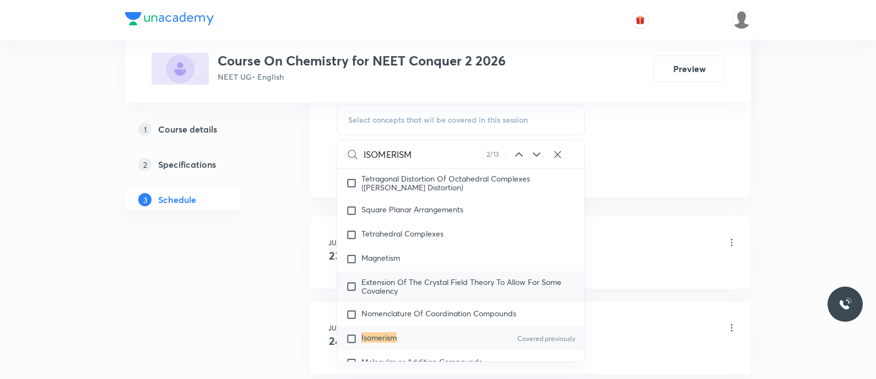
scroll to position [18378, 0]
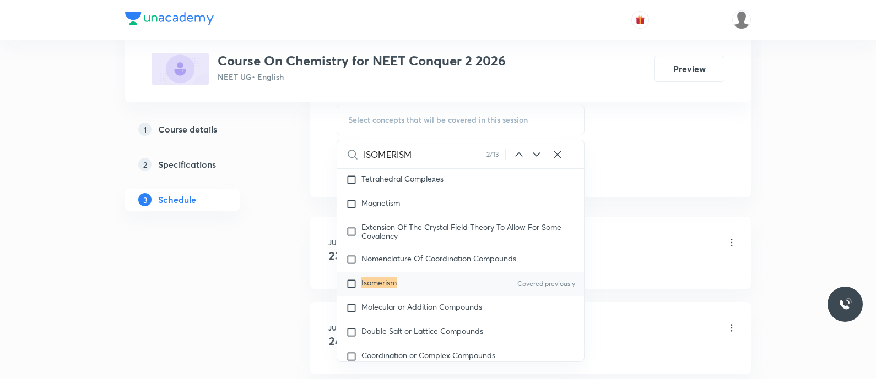
click at [386, 288] on mark "Isomerism" at bounding box center [378, 283] width 35 height 10
checkbox input "true"
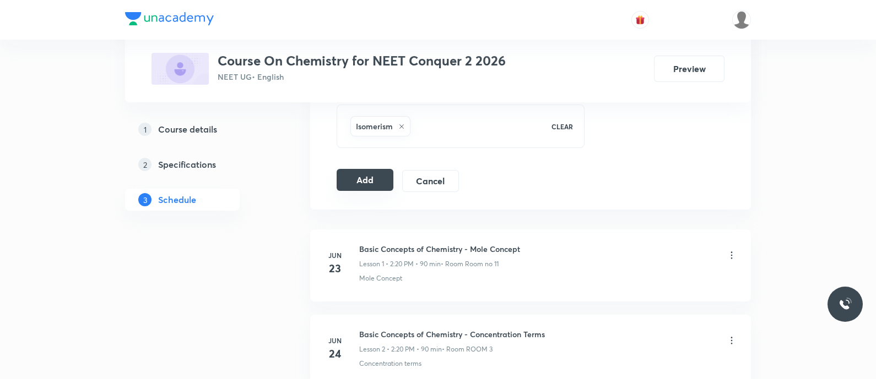
click at [371, 173] on button "Add" at bounding box center [364, 180] width 57 height 22
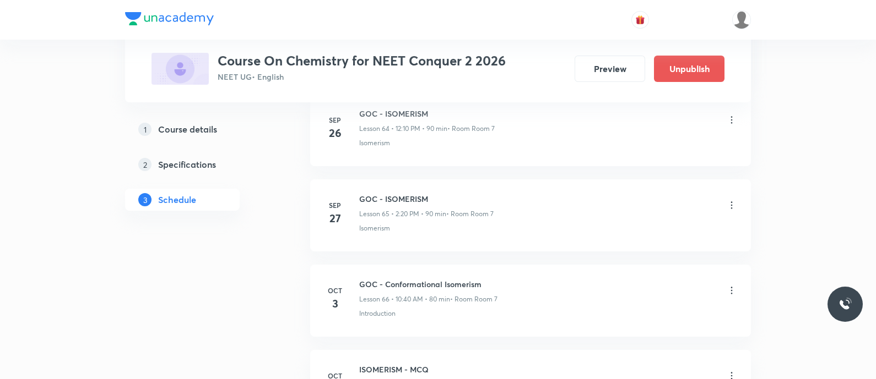
scroll to position [5702, 0]
